Goal: Transaction & Acquisition: Obtain resource

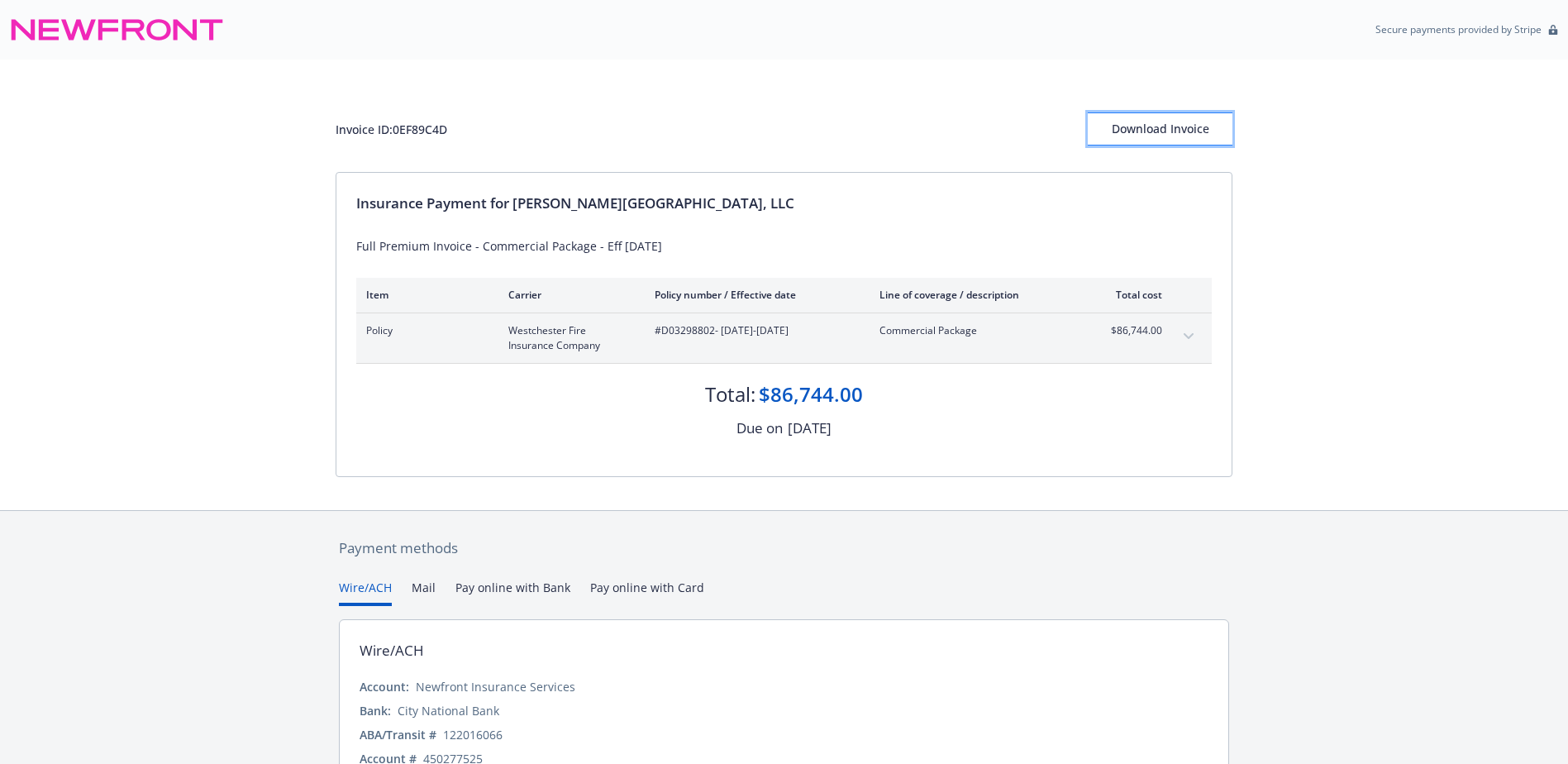
click at [1161, 135] on div "Download Invoice" at bounding box center [1160, 129] width 145 height 31
